Goal: Information Seeking & Learning: Learn about a topic

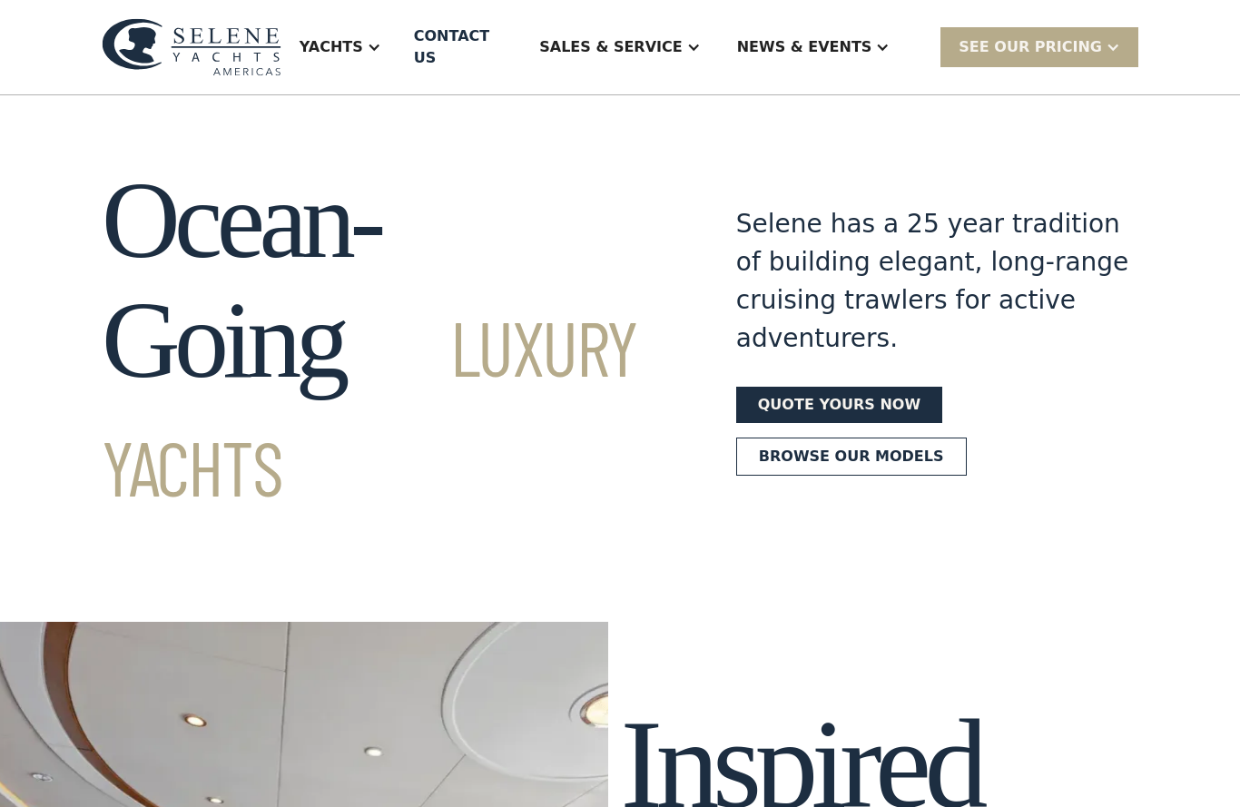
click at [43, 404] on div "Ocean-Going Luxury Yachts Selene has a 25 year tradition of building elegant, l…" at bounding box center [620, 341] width 1240 height 360
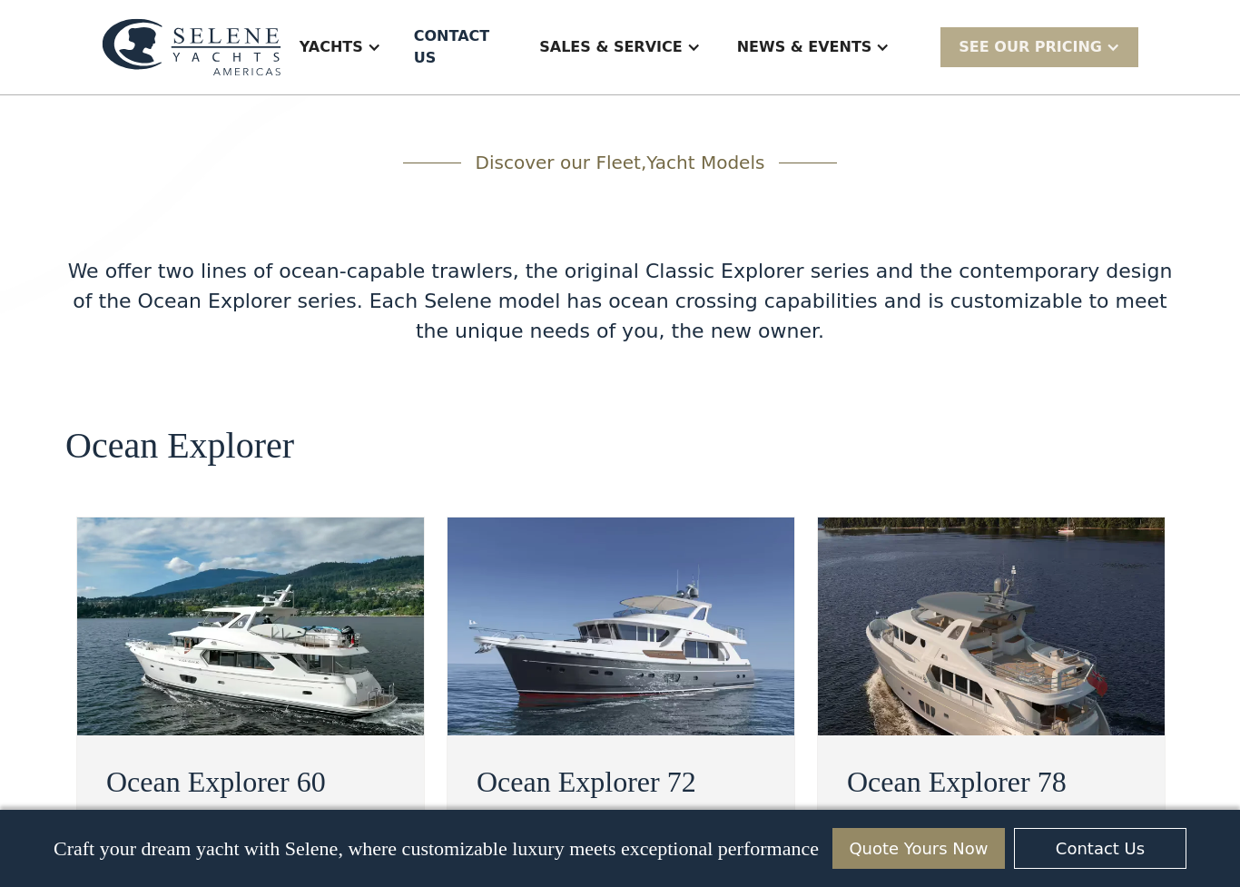
scroll to position [3128, 0]
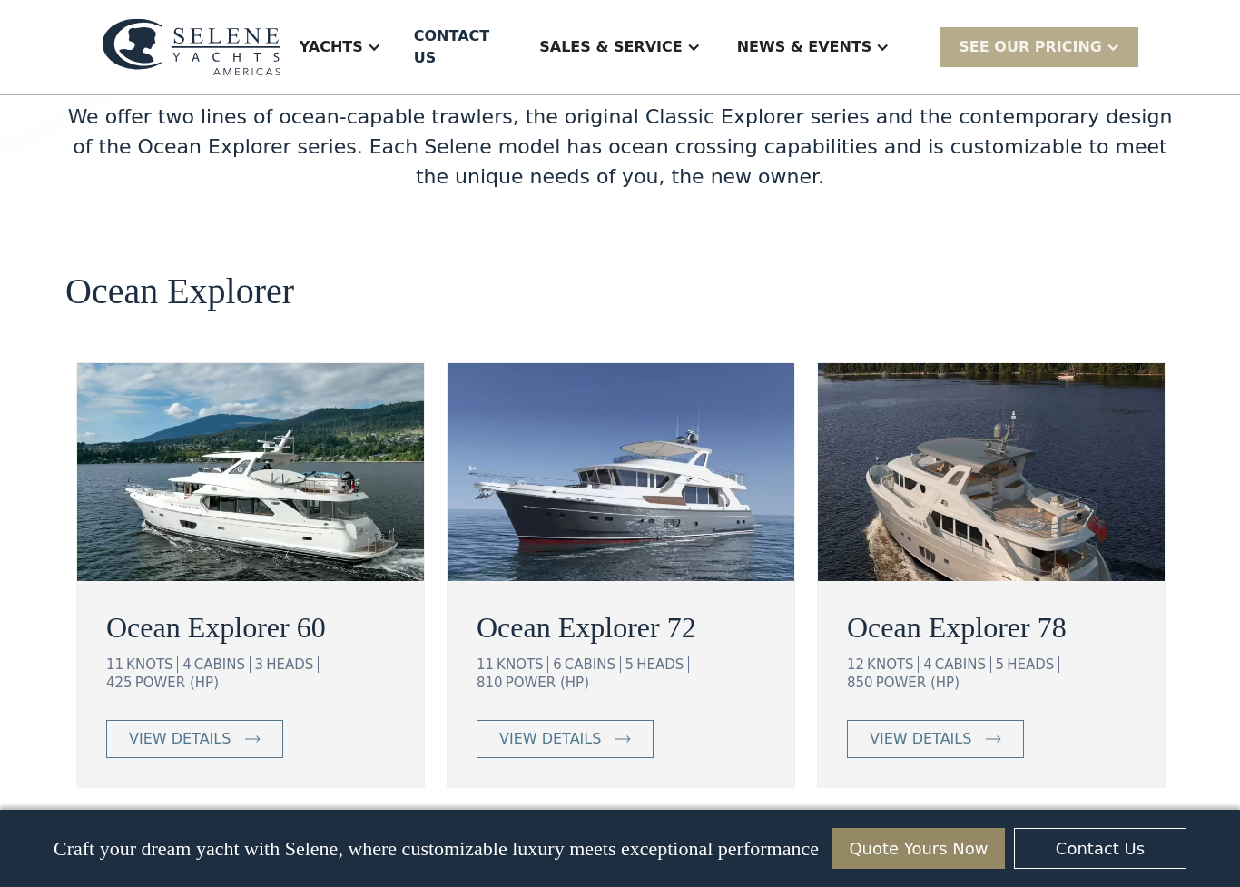
click at [53, 425] on div "Discover our Fleet, Yacht Models We offer two lines of ocean-capable trawlers, …" at bounding box center [620, 766] width 1240 height 1747
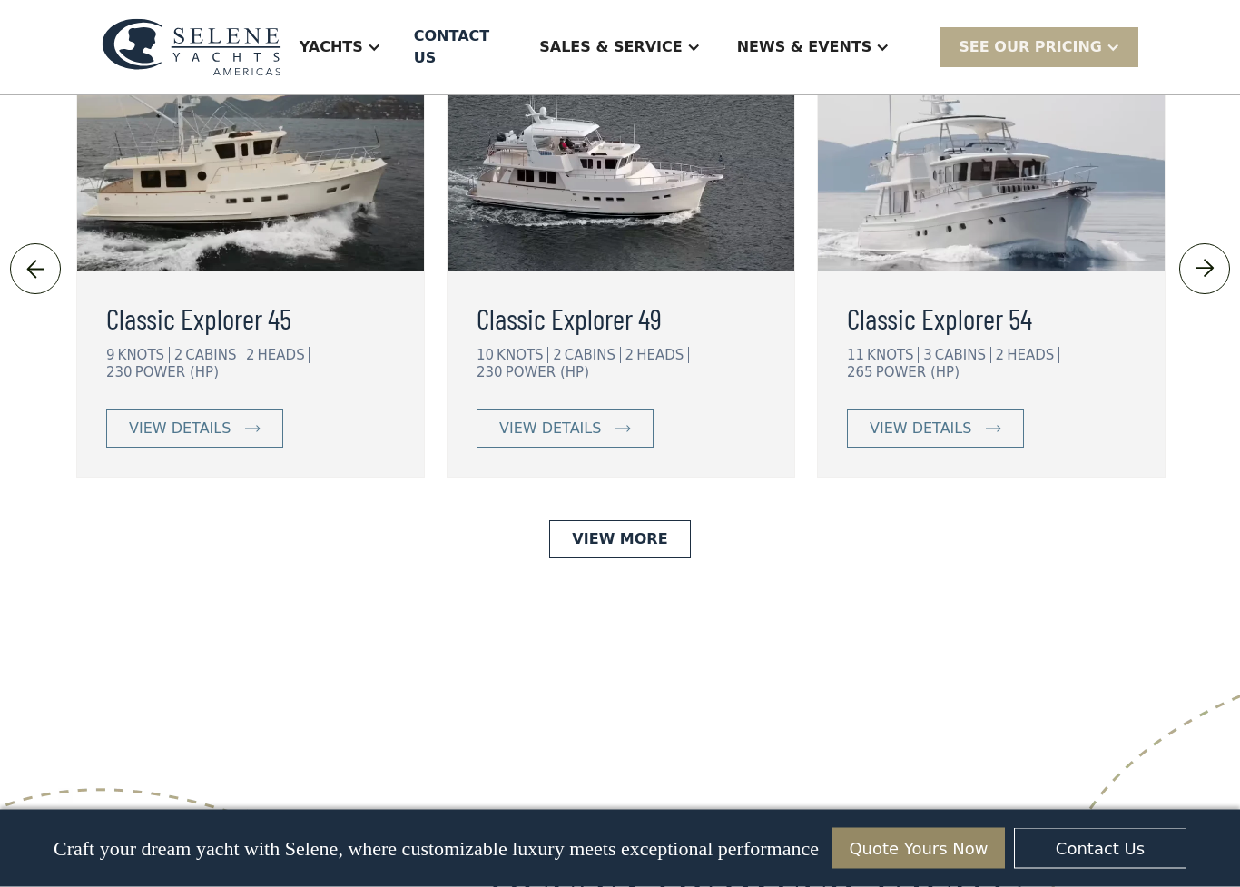
scroll to position [4109, 0]
click at [617, 519] on link "View More" at bounding box center [619, 538] width 141 height 38
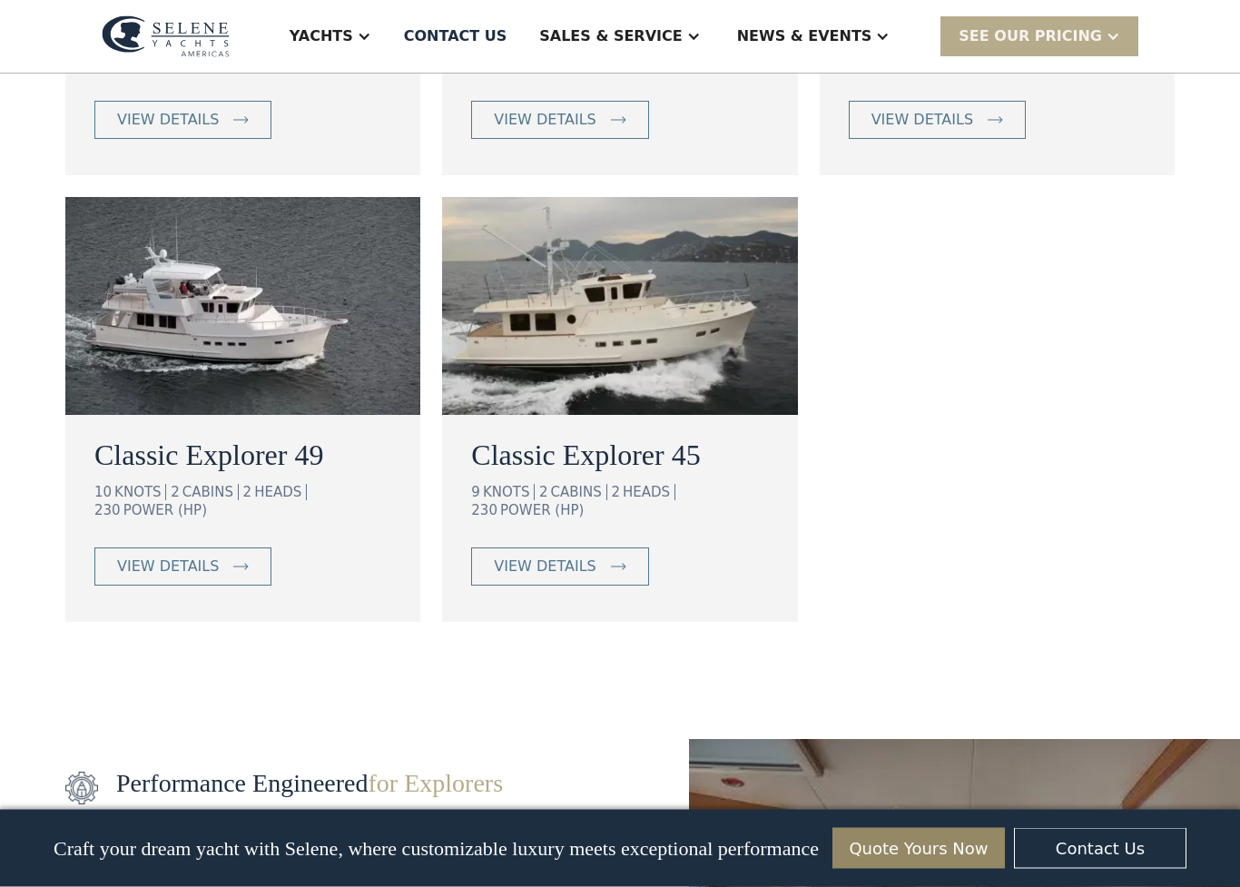
scroll to position [1472, 0]
click at [25, 448] on div "Classic Explorer 72 12 KNOTS 6 CABINS 5 HEADS 810 POWER (HP) view details Class…" at bounding box center [620, 186] width 1240 height 871
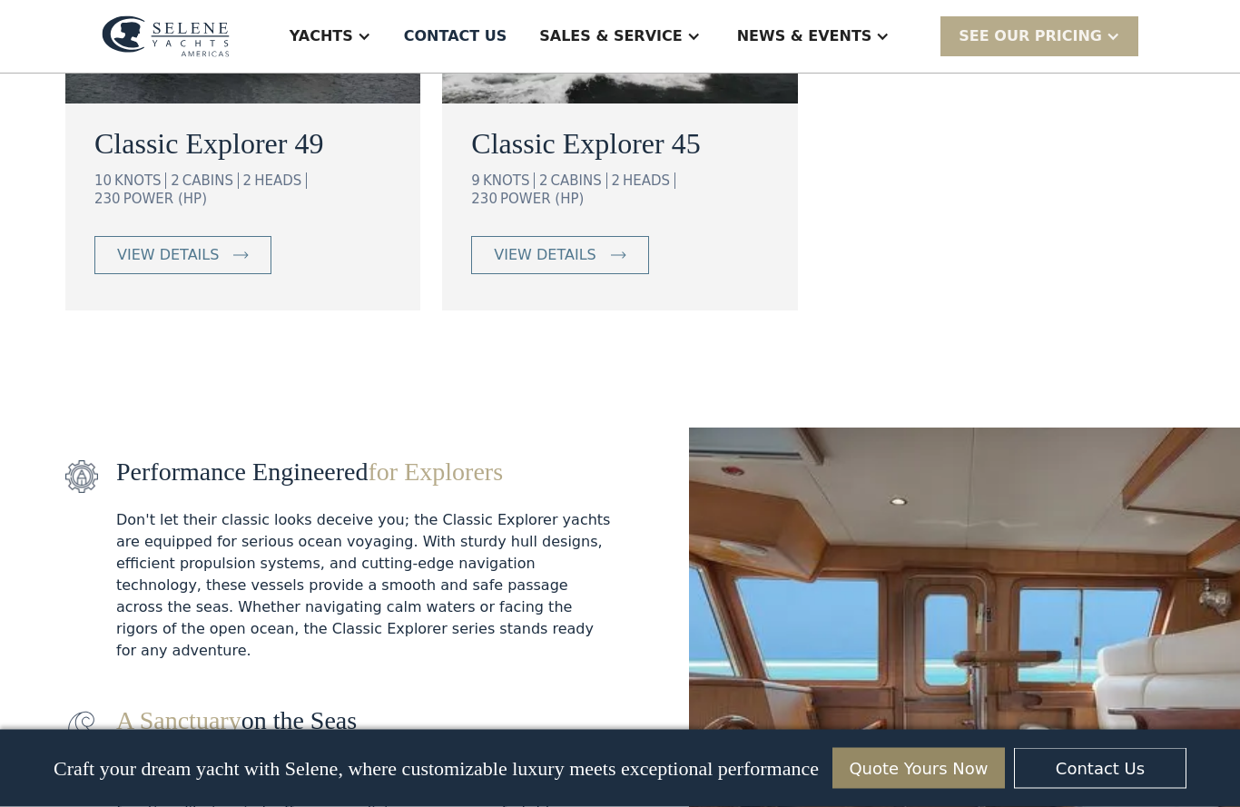
scroll to position [1656, 0]
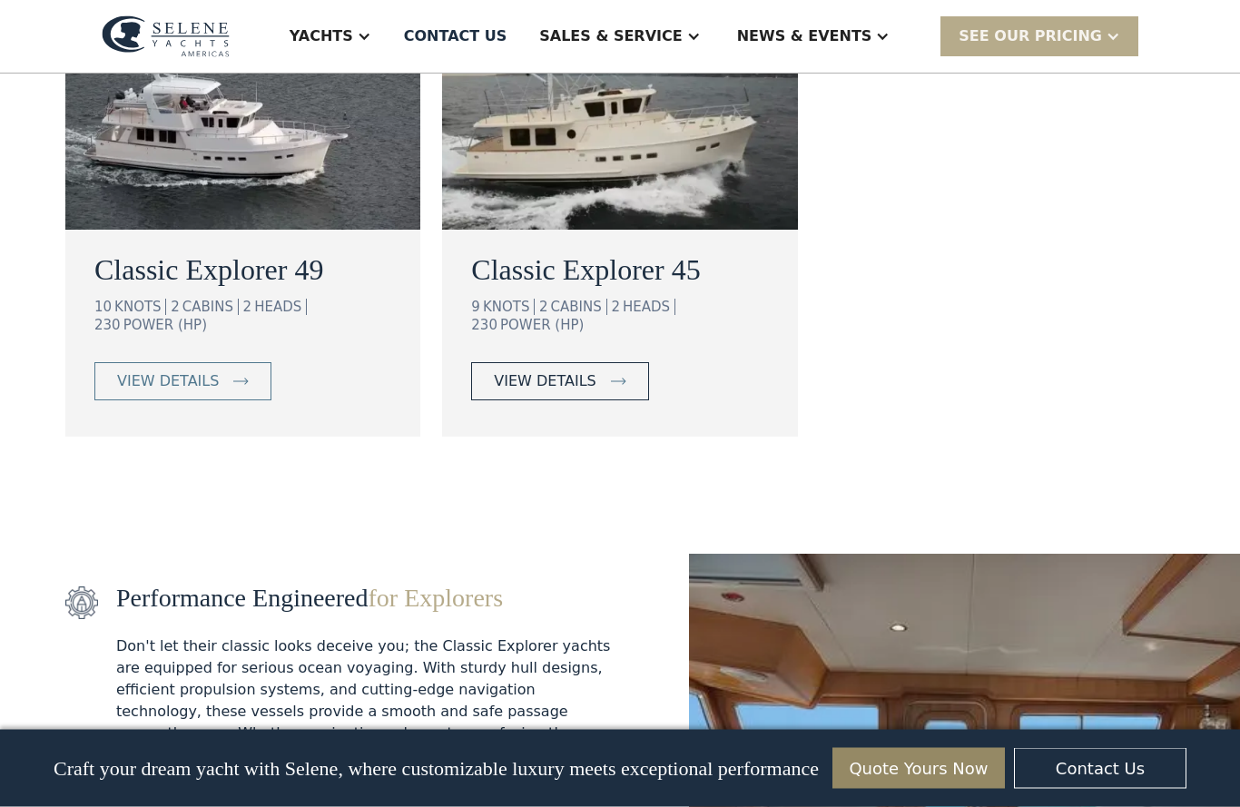
click at [555, 375] on link "view details" at bounding box center [559, 382] width 177 height 38
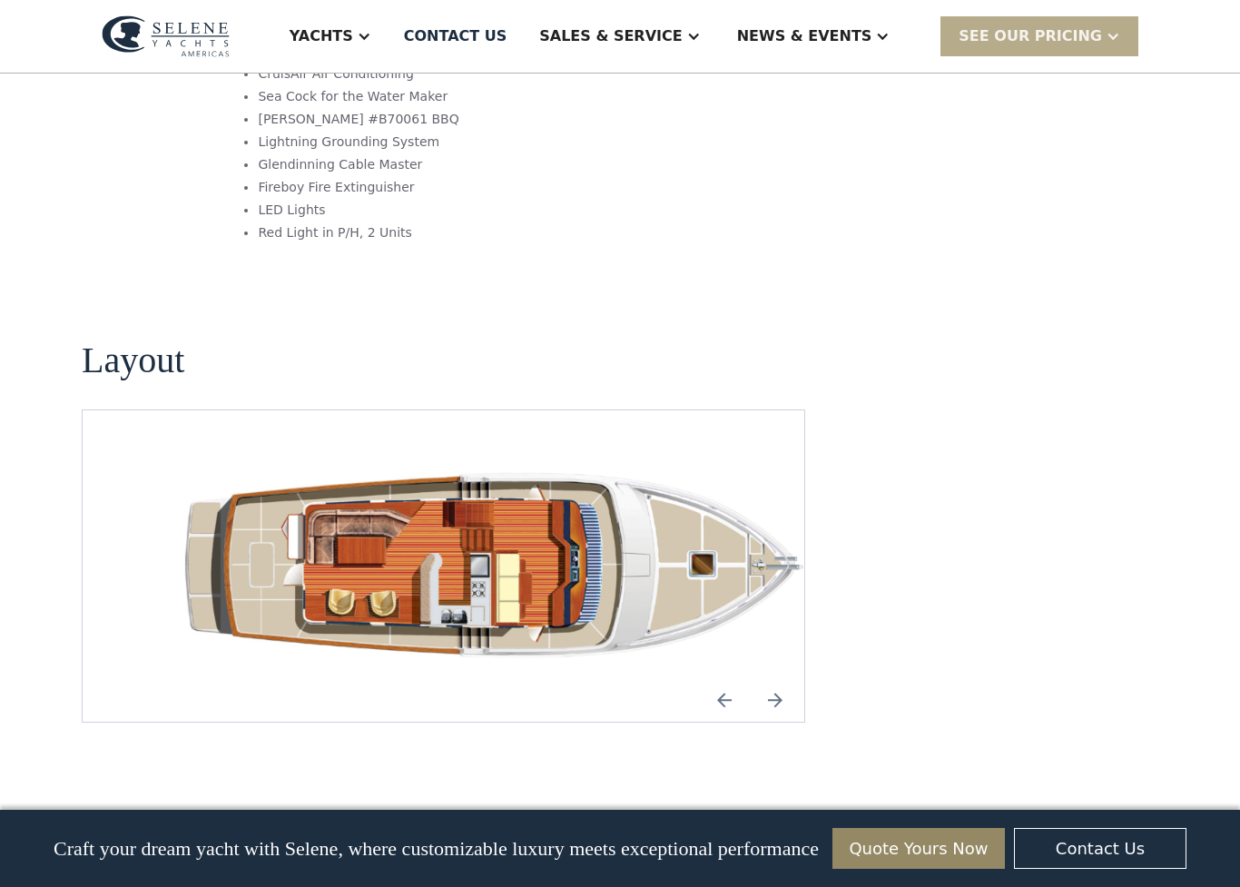
scroll to position [2458, 0]
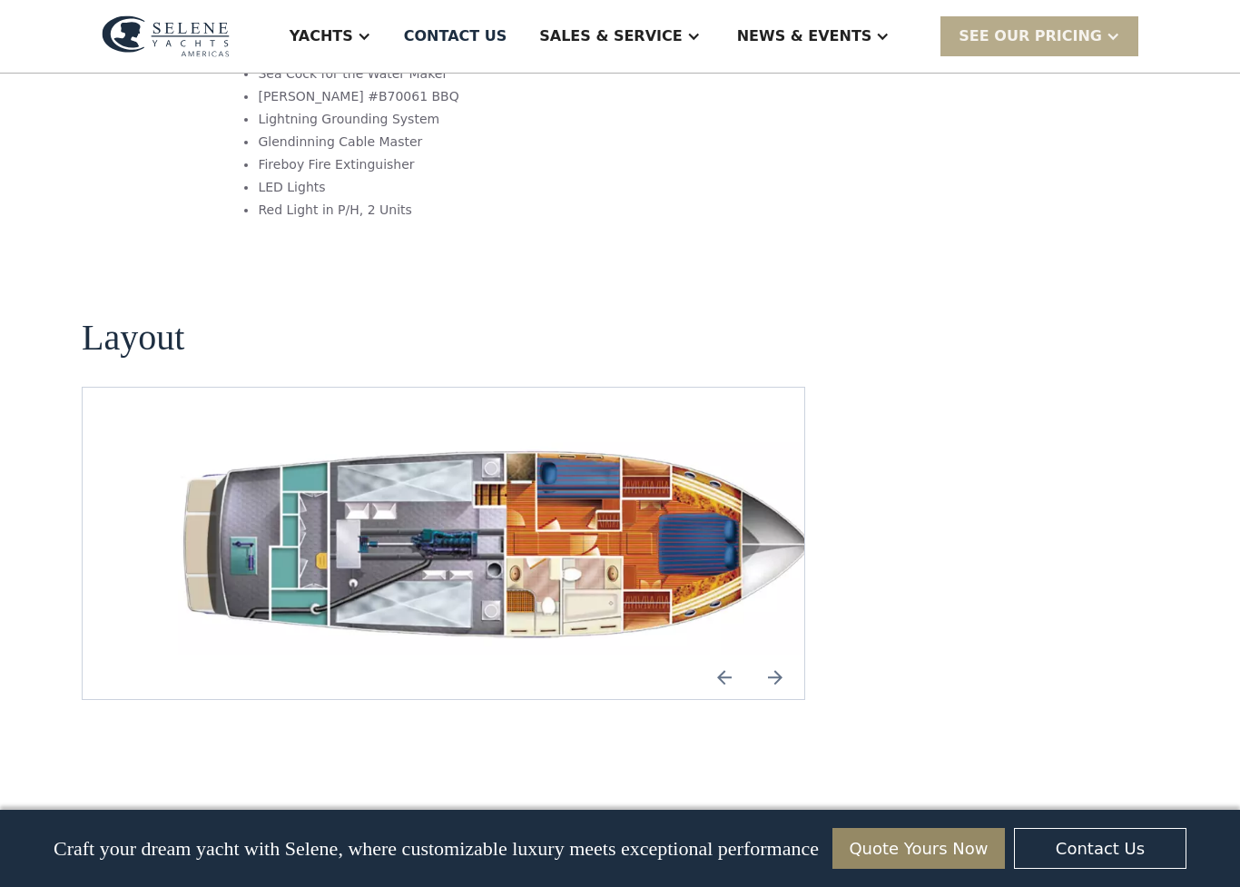
click at [718, 656] on img "Previous slide" at bounding box center [725, 678] width 44 height 44
click at [717, 656] on img "Previous slide" at bounding box center [725, 678] width 44 height 44
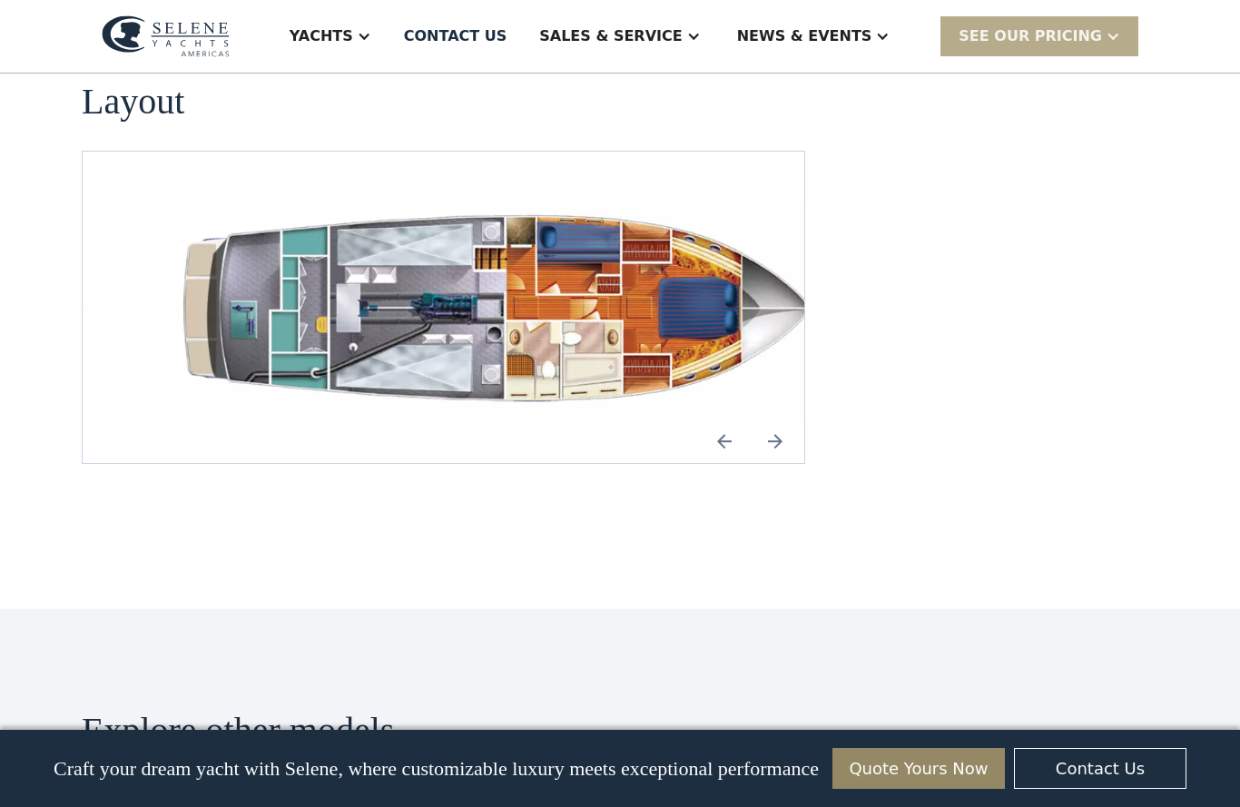
scroll to position [2691, 0]
